Goal: Information Seeking & Learning: Learn about a topic

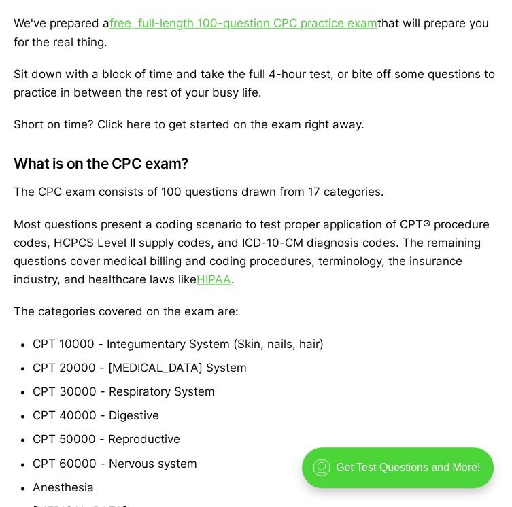
scroll to position [567, 0]
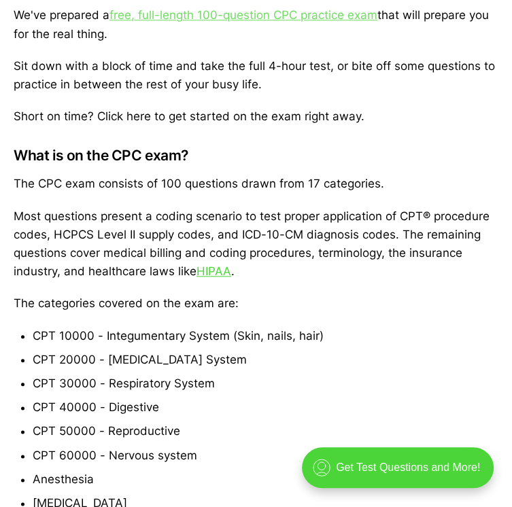
click at [268, 22] on link "free, full-length 100-question CPC practice exam" at bounding box center [243, 15] width 268 height 14
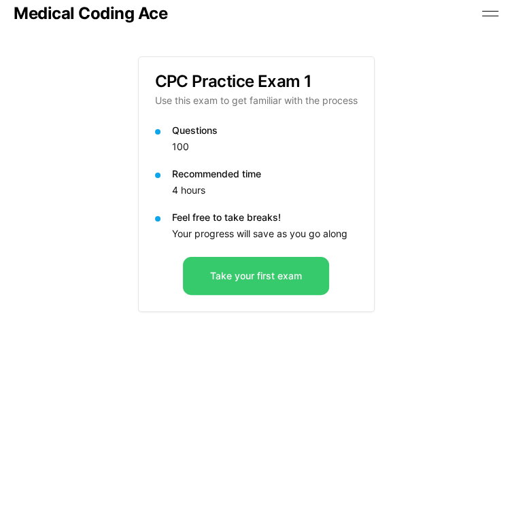
click at [301, 295] on button "Take your first exam" at bounding box center [256, 276] width 146 height 38
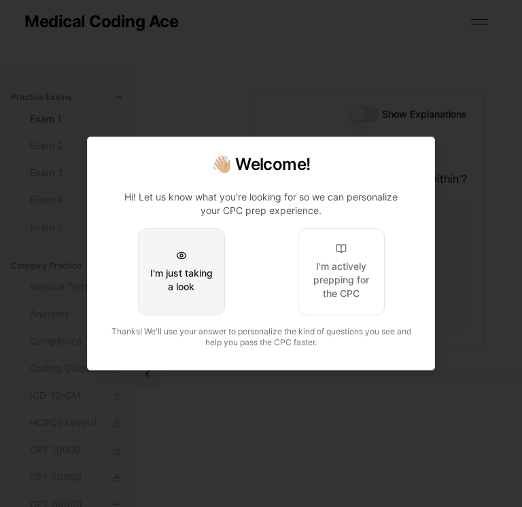
click at [201, 269] on div "I'm just taking a look" at bounding box center [181, 279] width 64 height 27
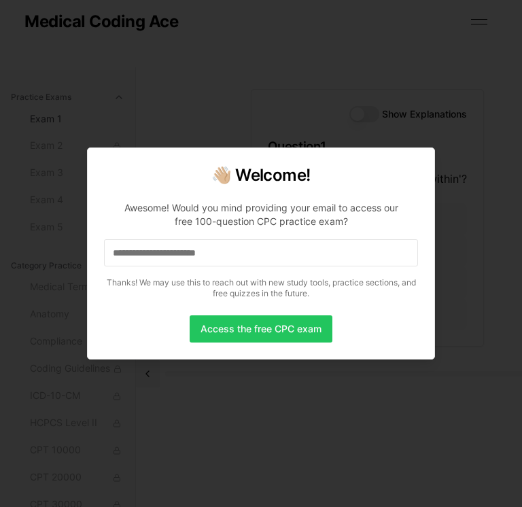
click at [372, 419] on div at bounding box center [261, 253] width 522 height 507
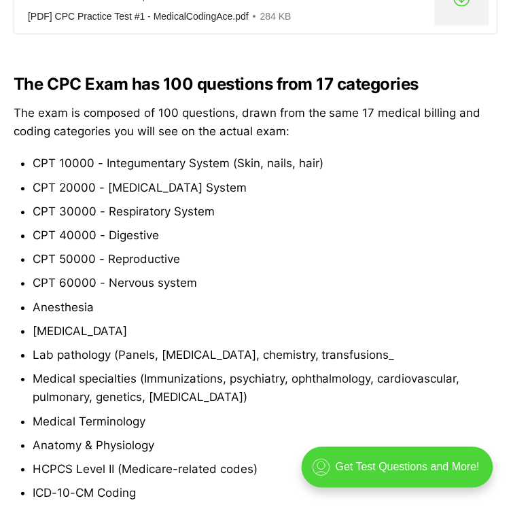
scroll to position [928, 0]
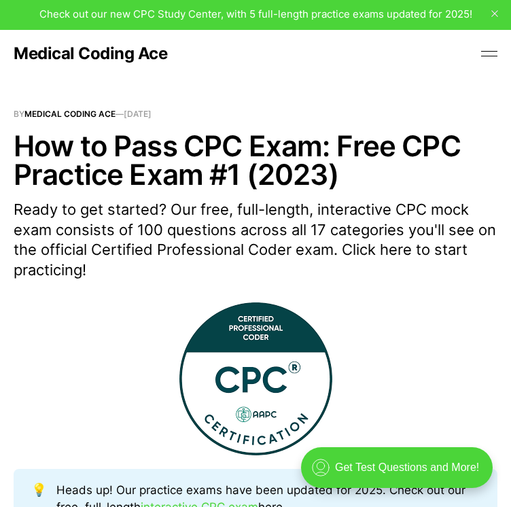
scroll to position [0, 0]
